Goal: Information Seeking & Learning: Learn about a topic

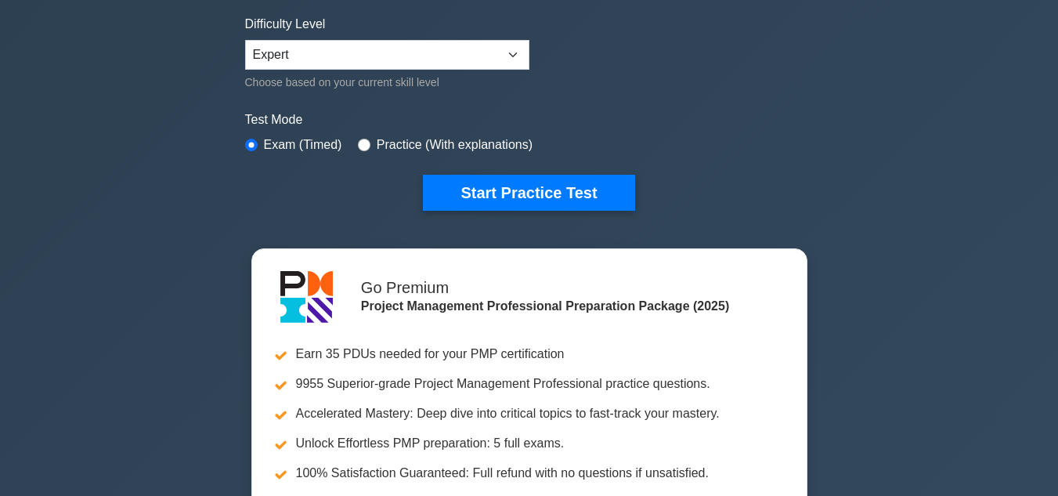
scroll to position [392, 0]
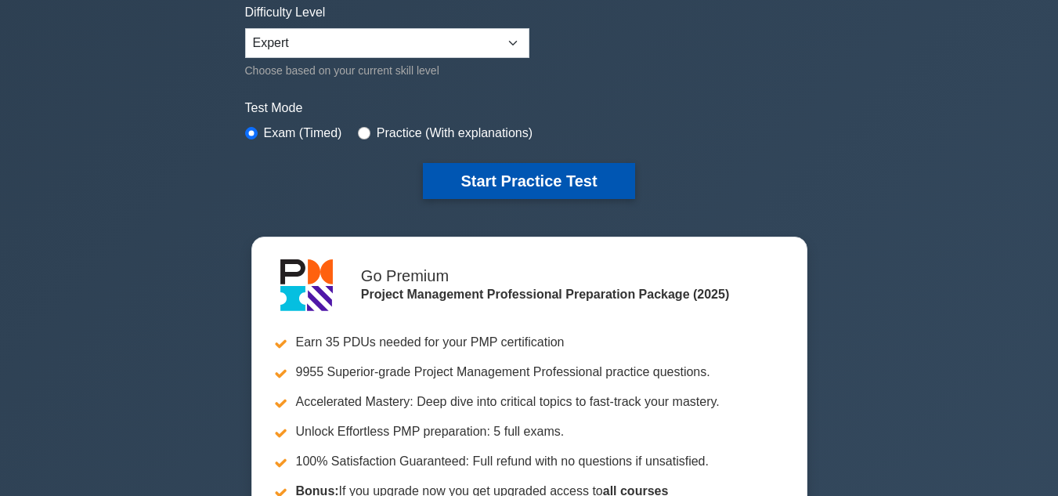
click at [521, 175] on button "Start Practice Test" at bounding box center [528, 181] width 211 height 36
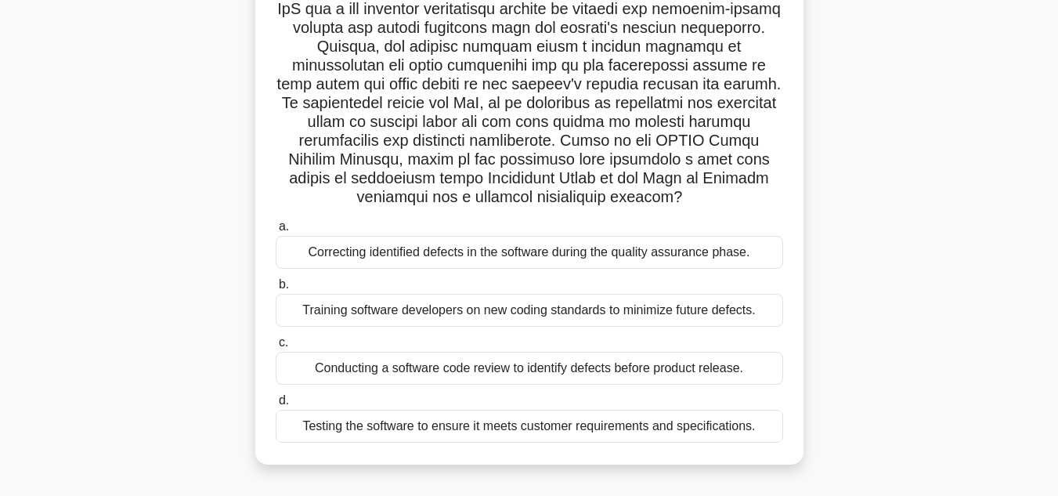
scroll to position [235, 0]
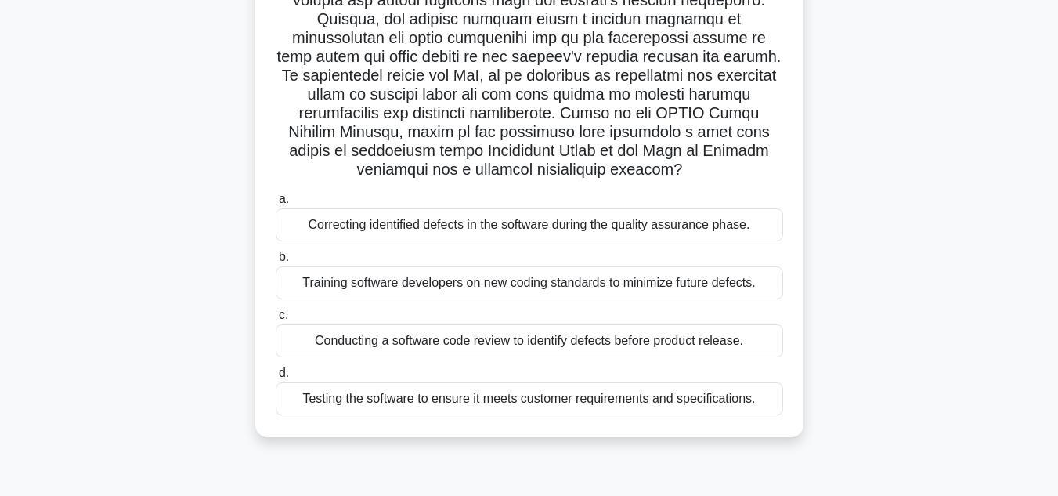
click at [371, 401] on div "Testing the software to ensure it meets customer requirements and specification…" at bounding box center [529, 398] width 507 height 33
click at [276, 378] on input "d. Testing the software to ensure it meets customer requirements and specificat…" at bounding box center [276, 373] width 0 height 10
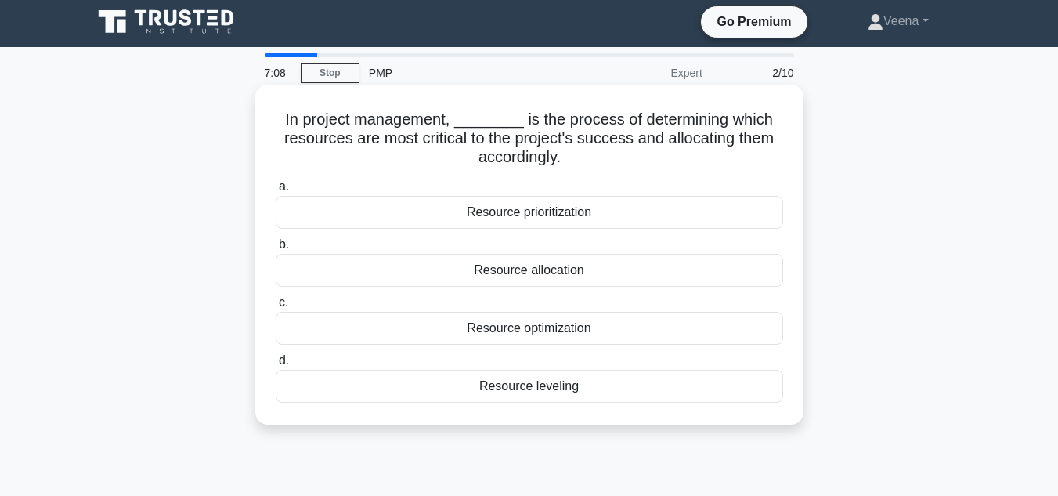
scroll to position [0, 0]
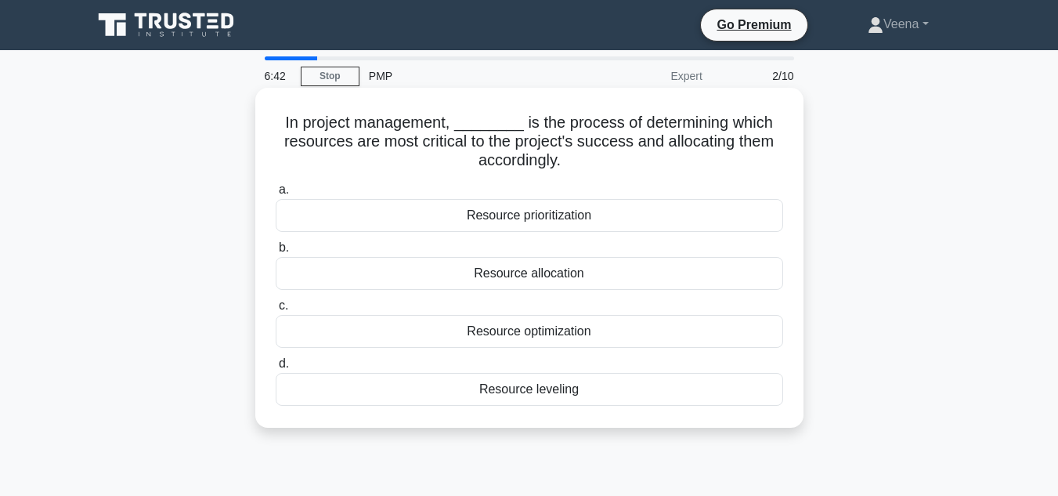
click at [502, 278] on div "Resource allocation" at bounding box center [529, 273] width 507 height 33
click at [276, 253] on input "b. Resource allocation" at bounding box center [276, 248] width 0 height 10
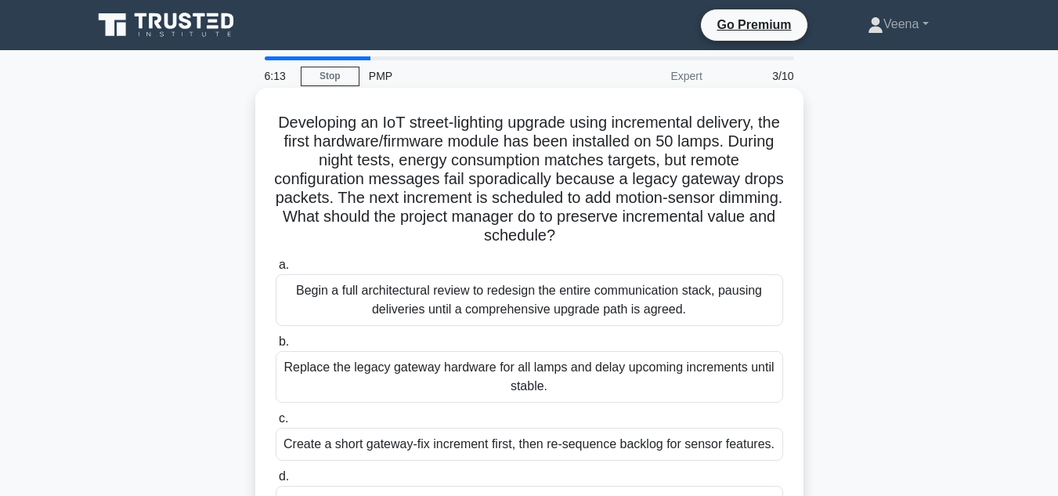
scroll to position [78, 0]
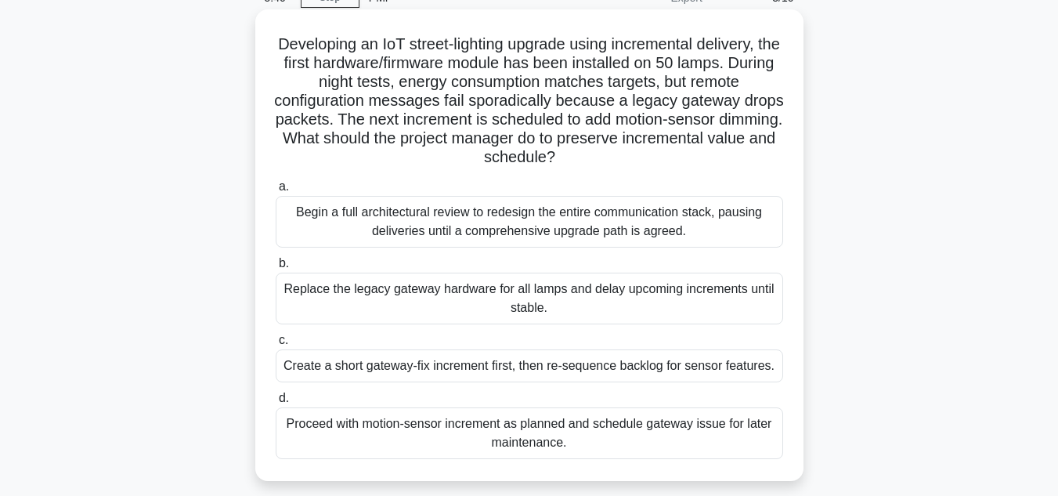
click at [551, 375] on div "Create a short gateway-fix increment first, then re-sequence backlog for sensor…" at bounding box center [529, 365] width 507 height 33
click at [276, 345] on input "c. Create a short gateway-fix increment first, then re-sequence backlog for sen…" at bounding box center [276, 340] width 0 height 10
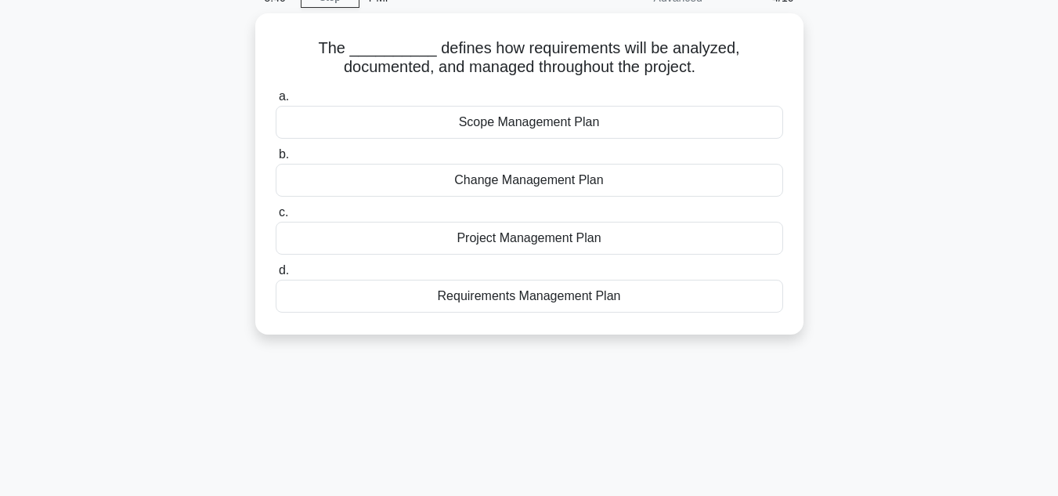
scroll to position [0, 0]
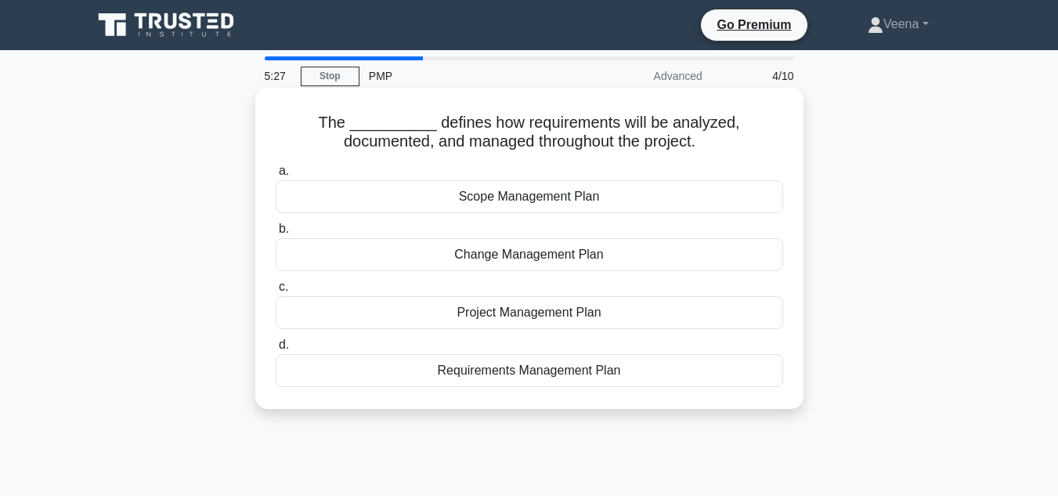
click at [603, 318] on div "Project Management Plan" at bounding box center [529, 312] width 507 height 33
click at [276, 292] on input "c. Project Management Plan" at bounding box center [276, 287] width 0 height 10
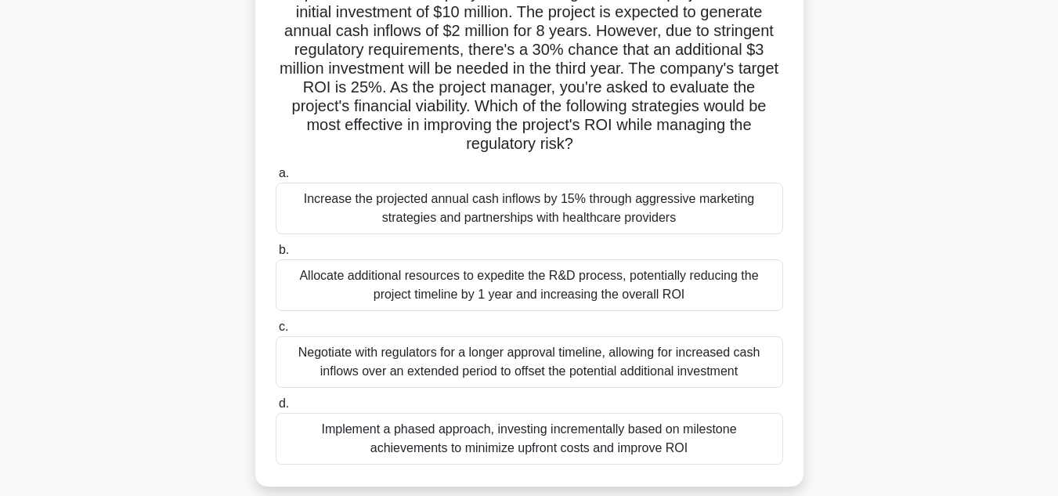
scroll to position [157, 0]
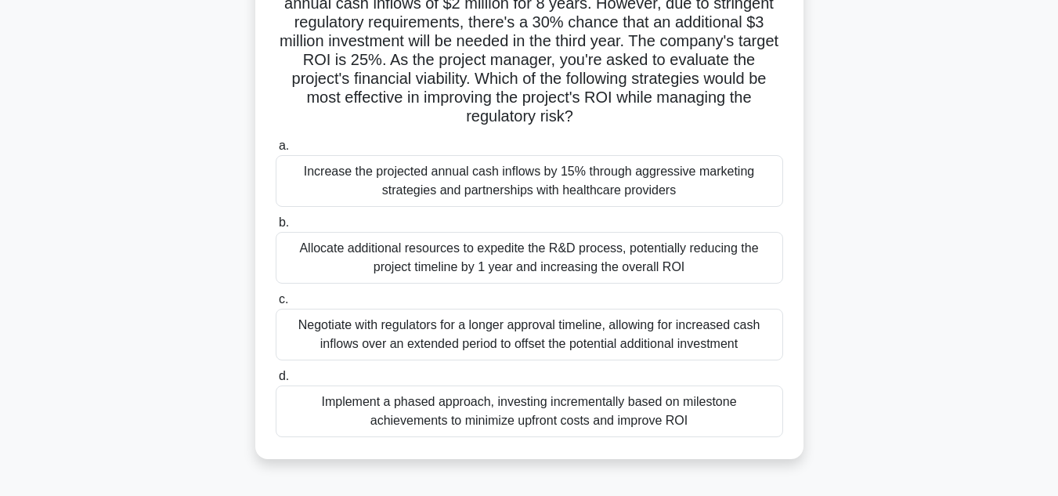
click at [613, 424] on div "Implement a phased approach, investing incrementally based on milestone achieve…" at bounding box center [529, 411] width 507 height 52
click at [276, 381] on input "d. Implement a phased approach, investing incrementally based on milestone achi…" at bounding box center [276, 376] width 0 height 10
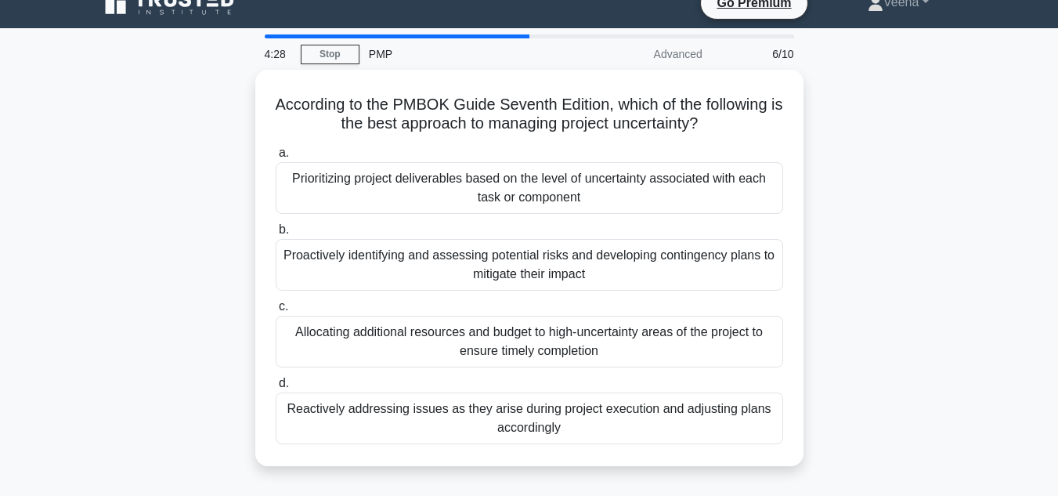
scroll to position [0, 0]
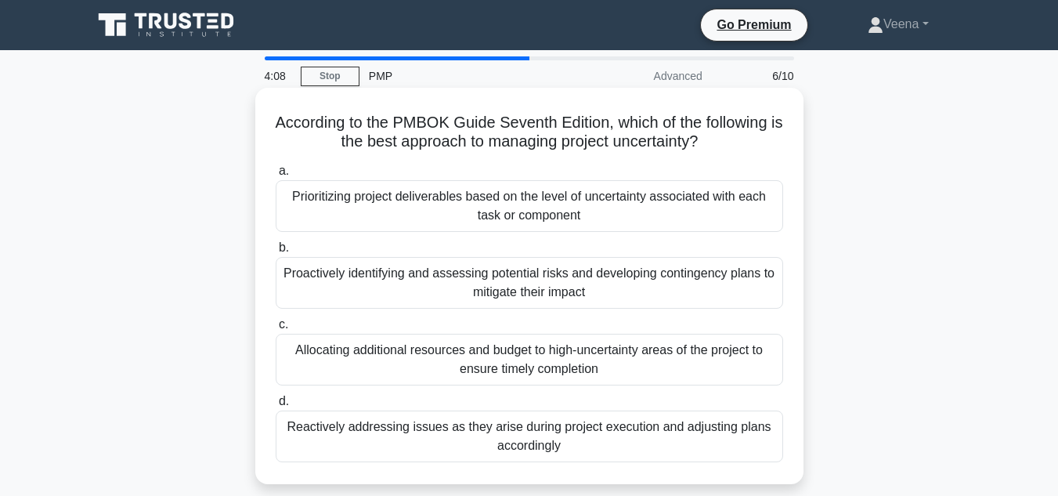
click at [617, 299] on div "Proactively identifying and assessing potential risks and developing contingenc…" at bounding box center [529, 283] width 507 height 52
click at [276, 253] on input "b. Proactively identifying and assessing potential risks and developing conting…" at bounding box center [276, 248] width 0 height 10
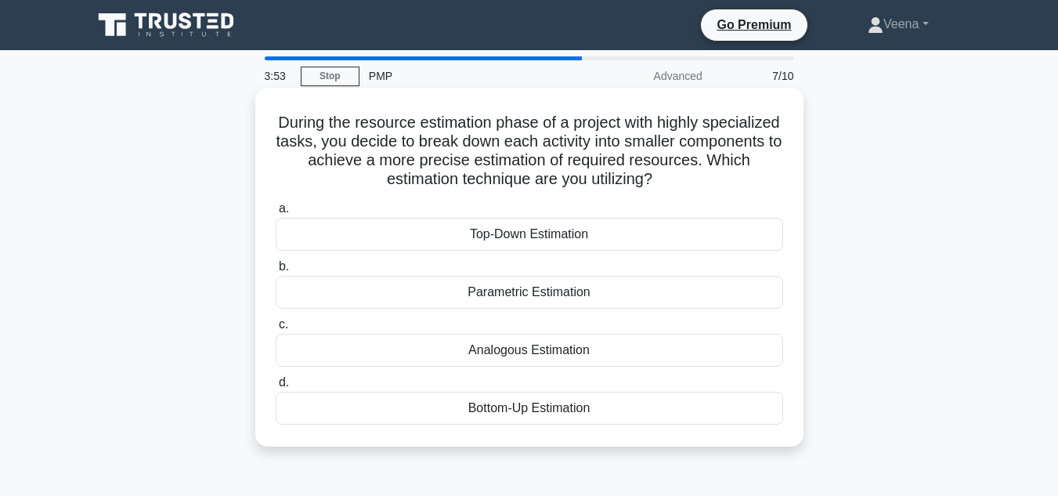
click at [615, 404] on div "Bottom-Up Estimation" at bounding box center [529, 408] width 507 height 33
click at [276, 388] on input "d. Bottom-Up Estimation" at bounding box center [276, 382] width 0 height 10
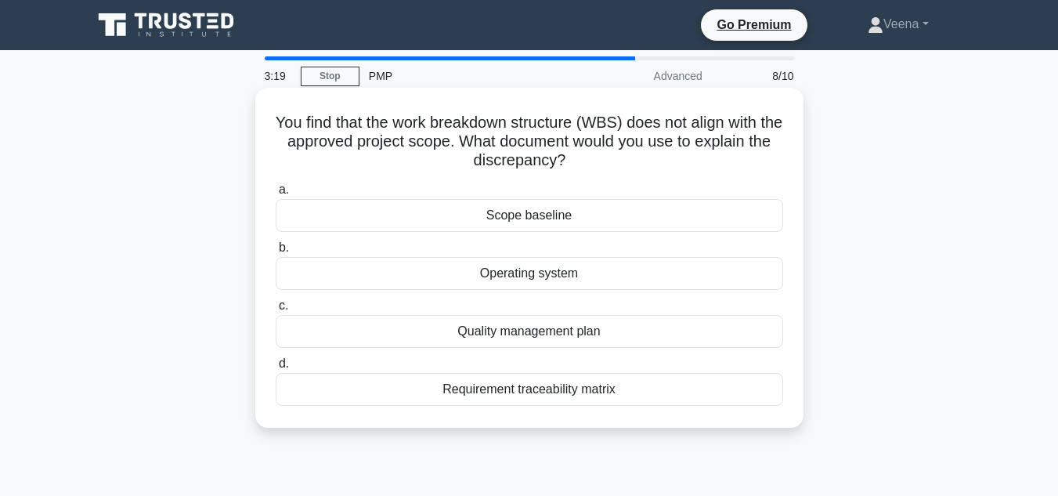
click at [584, 222] on div "Scope baseline" at bounding box center [529, 215] width 507 height 33
click at [276, 195] on input "a. Scope baseline" at bounding box center [276, 190] width 0 height 10
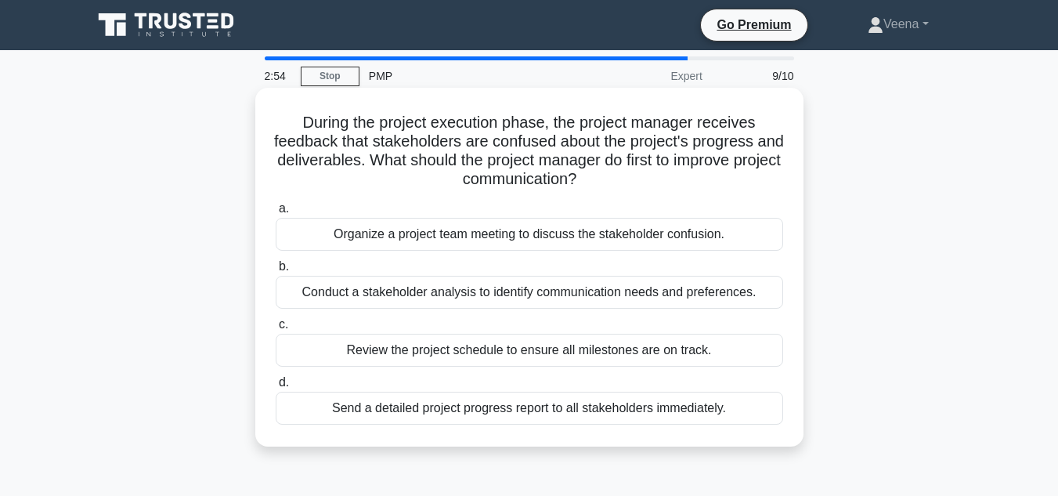
click at [606, 301] on div "Conduct a stakeholder analysis to identify communication needs and preferences." at bounding box center [529, 292] width 507 height 33
click at [276, 272] on input "b. Conduct a stakeholder analysis to identify communication needs and preferenc…" at bounding box center [276, 267] width 0 height 10
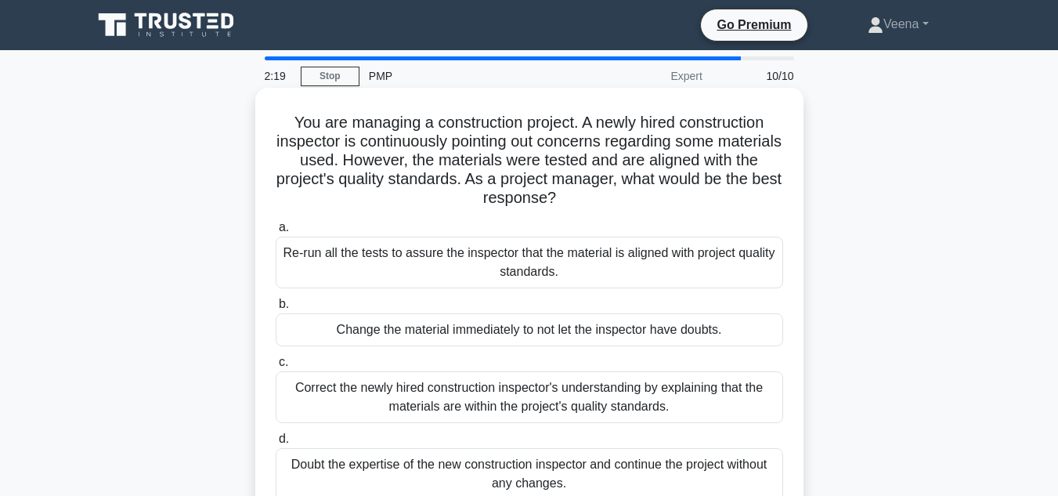
click at [685, 404] on div "Correct the newly hired construction inspector's understanding by explaining th…" at bounding box center [529, 397] width 507 height 52
click at [276, 367] on input "c. [PERSON_NAME] the newly hired construction inspector's understanding by expl…" at bounding box center [276, 362] width 0 height 10
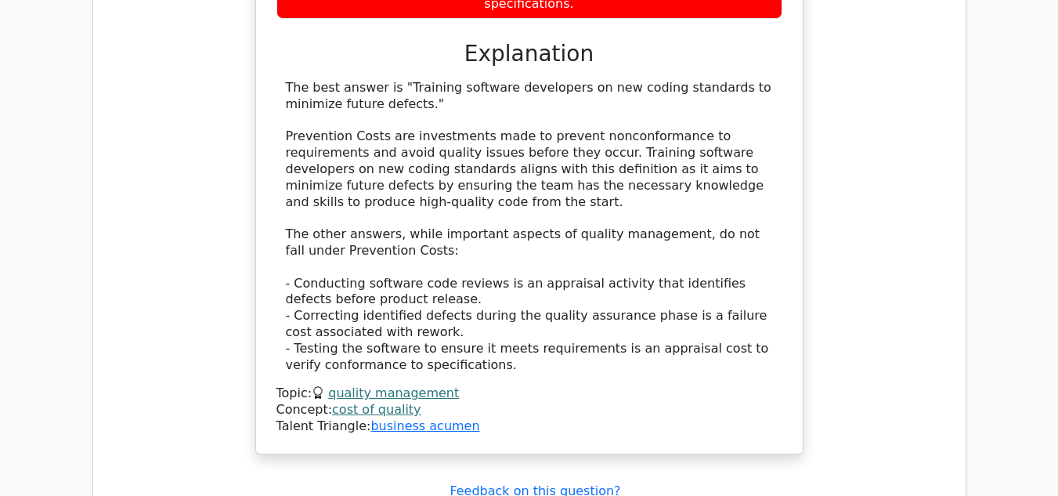
scroll to position [2114, 0]
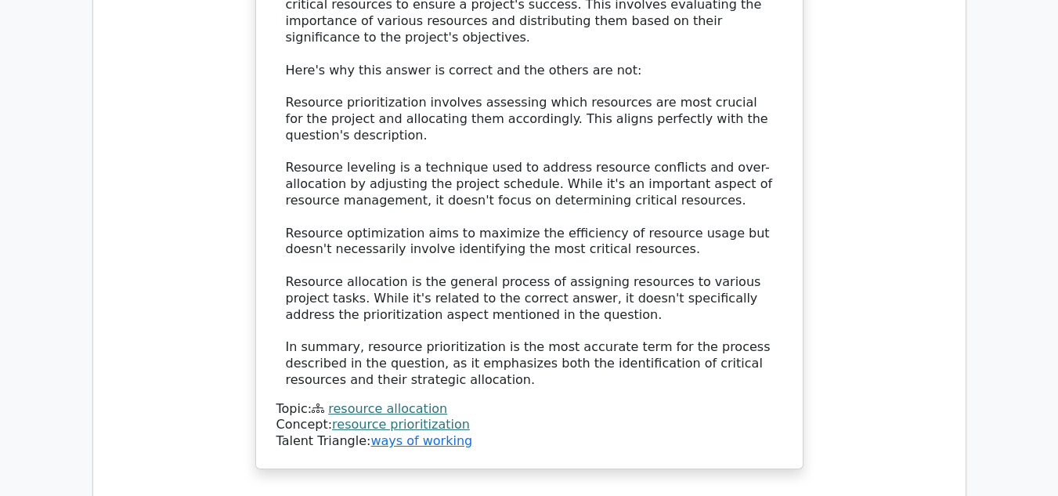
scroll to position [3132, 0]
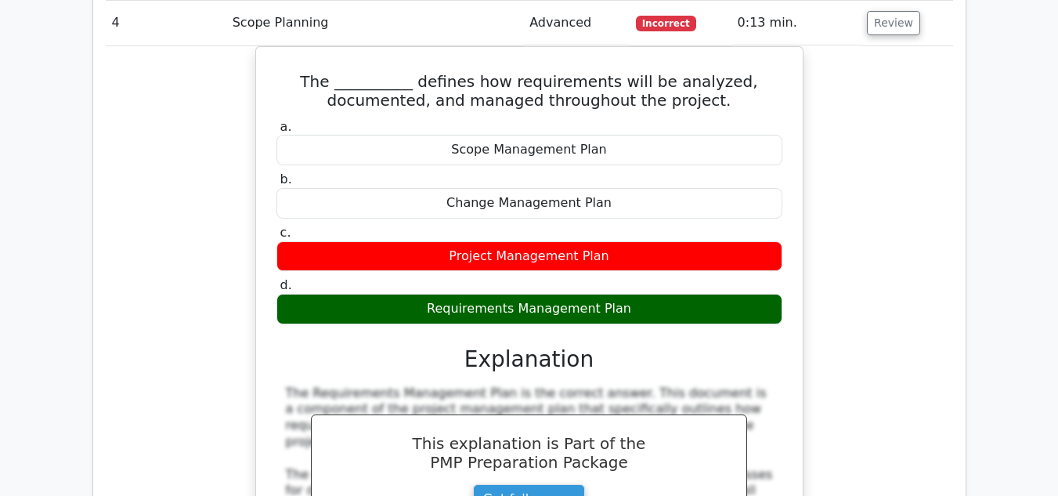
scroll to position [3446, 0]
